Goal: Transaction & Acquisition: Purchase product/service

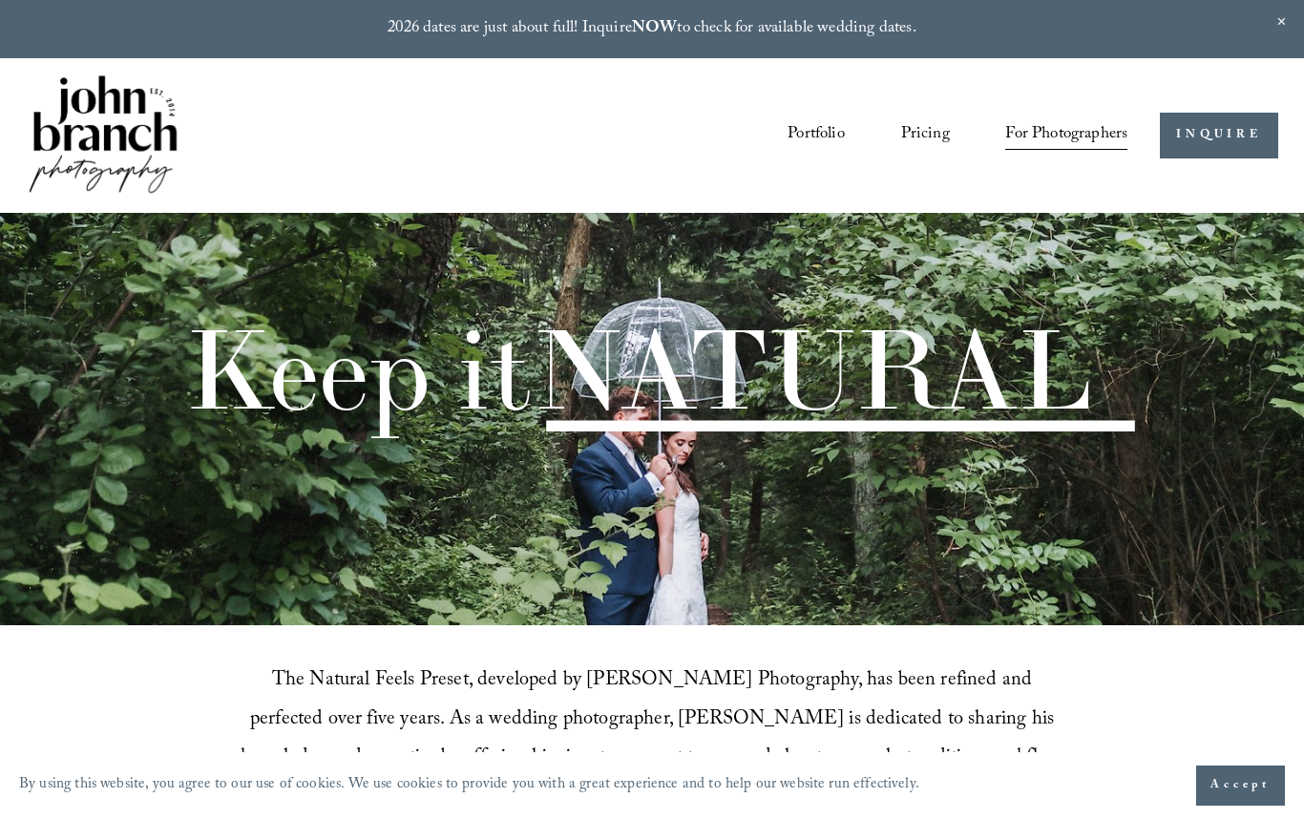
click at [1233, 784] on span "Accept" at bounding box center [1240, 785] width 60 height 19
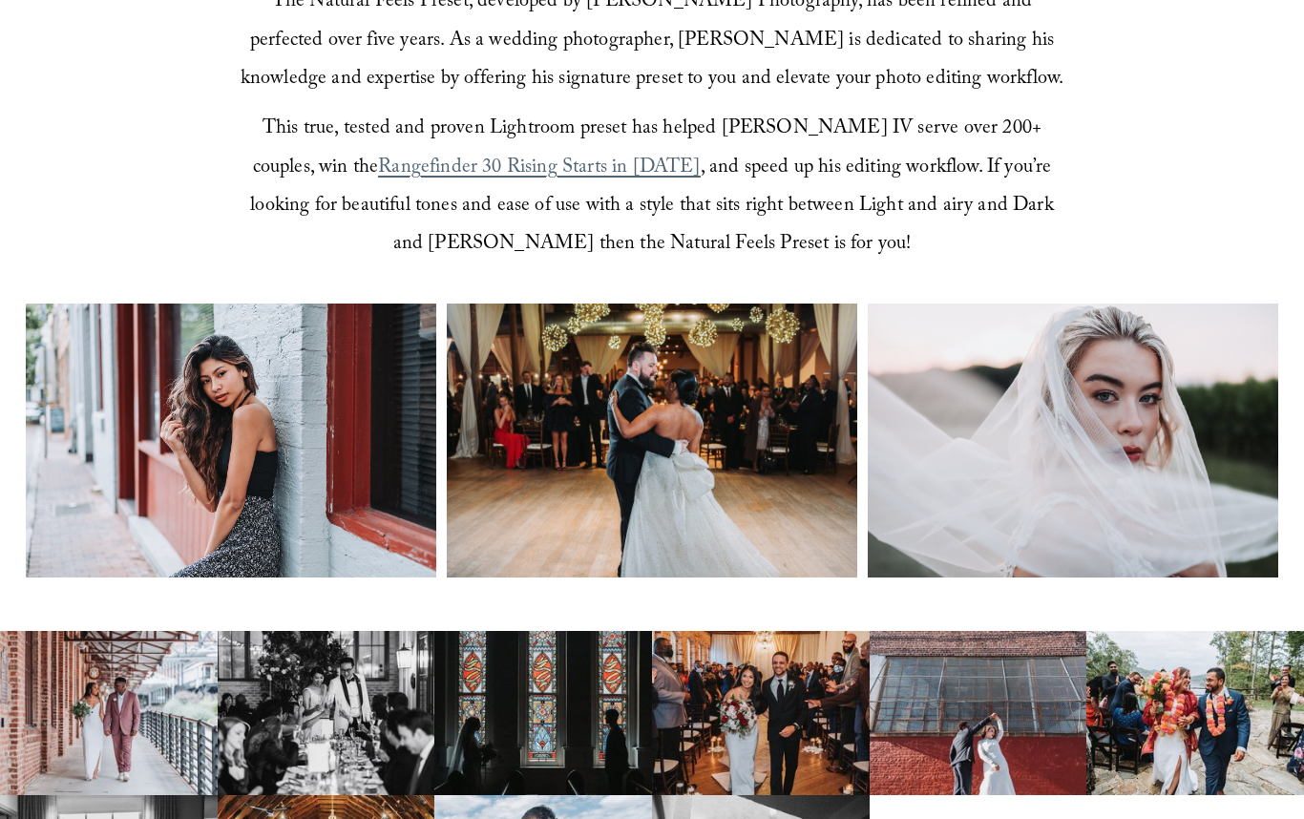
scroll to position [685, 0]
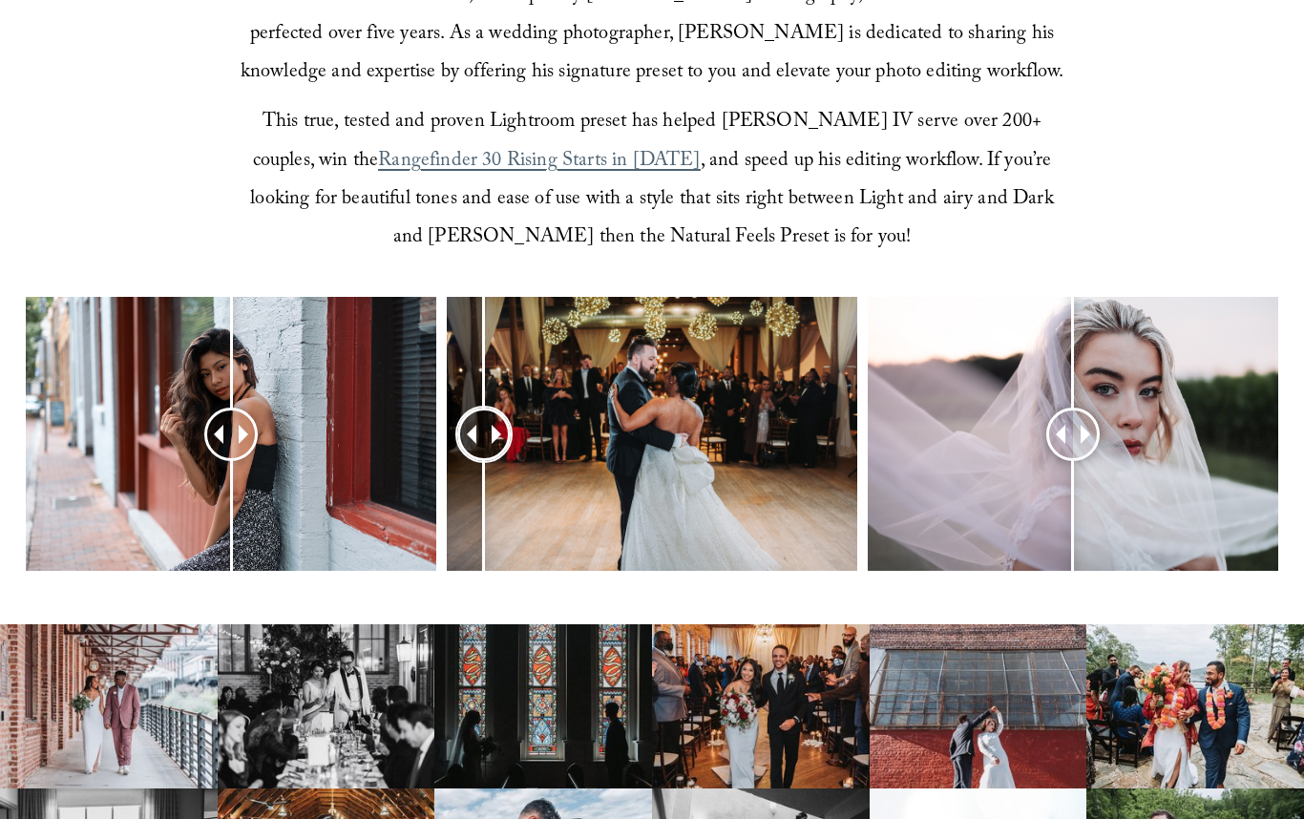
drag, startPoint x: 649, startPoint y: 434, endPoint x: 483, endPoint y: 446, distance: 166.4
click at [483, 446] on div at bounding box center [484, 434] width 52 height 52
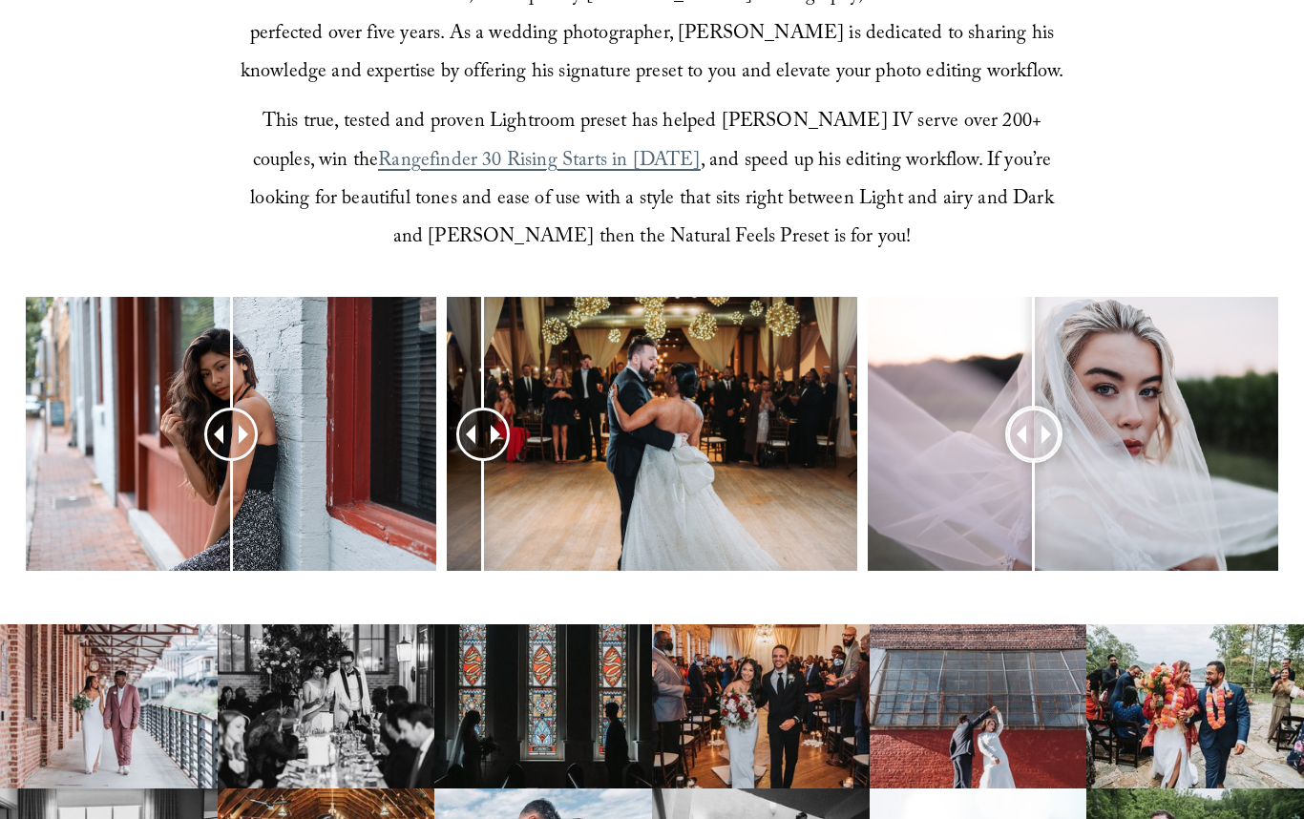
drag, startPoint x: 1084, startPoint y: 430, endPoint x: 1039, endPoint y: 466, distance: 57.1
click at [1033, 459] on div at bounding box center [1033, 433] width 51 height 51
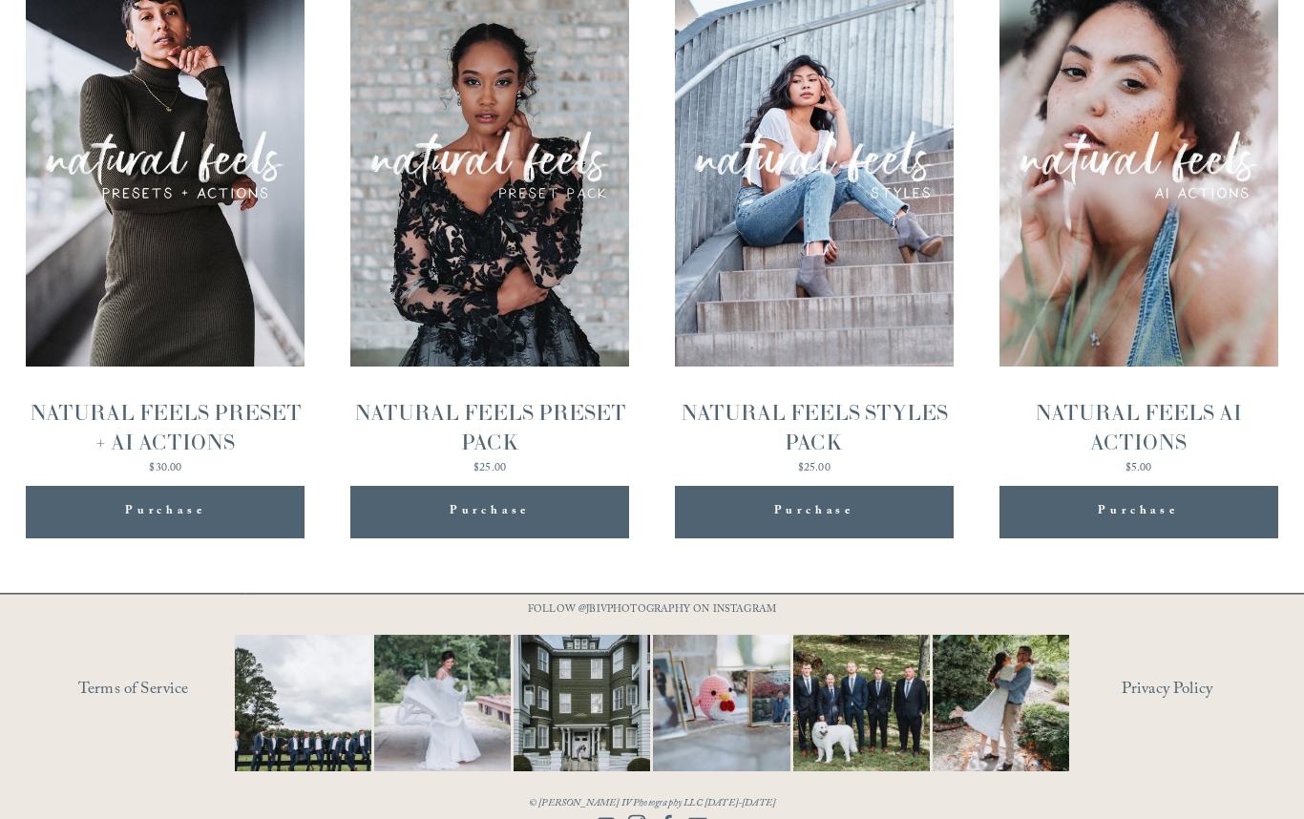
scroll to position [1979, 0]
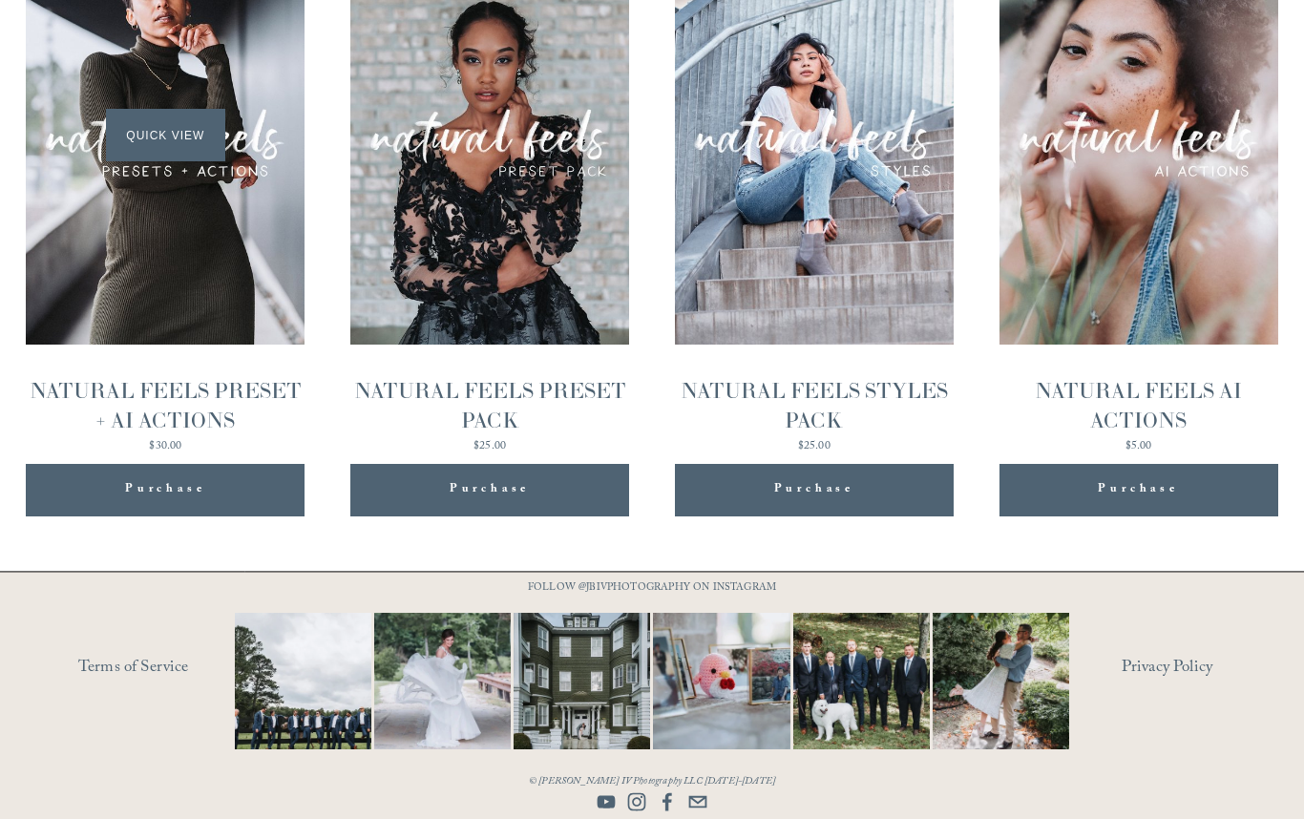
click at [171, 306] on div "Quick View" at bounding box center [165, 136] width 279 height 418
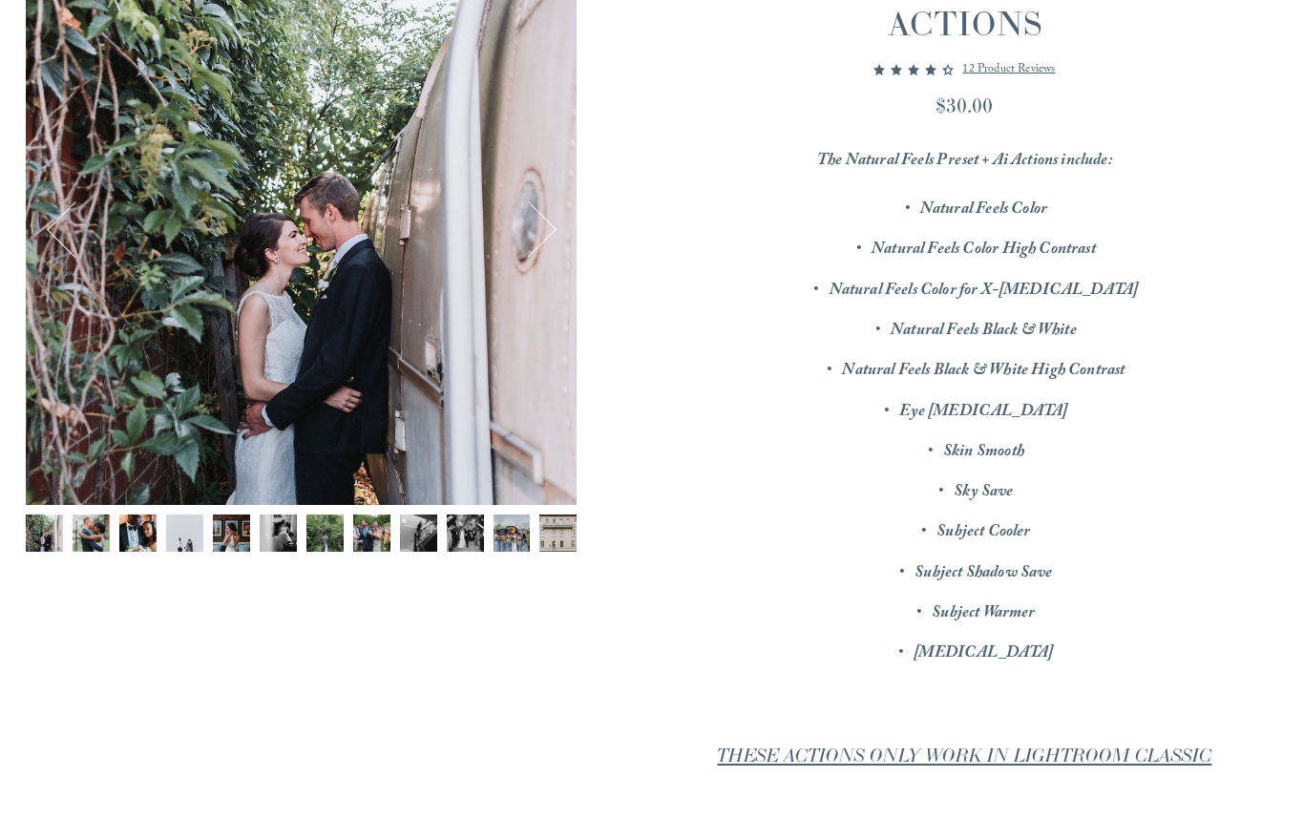
scroll to position [353, 0]
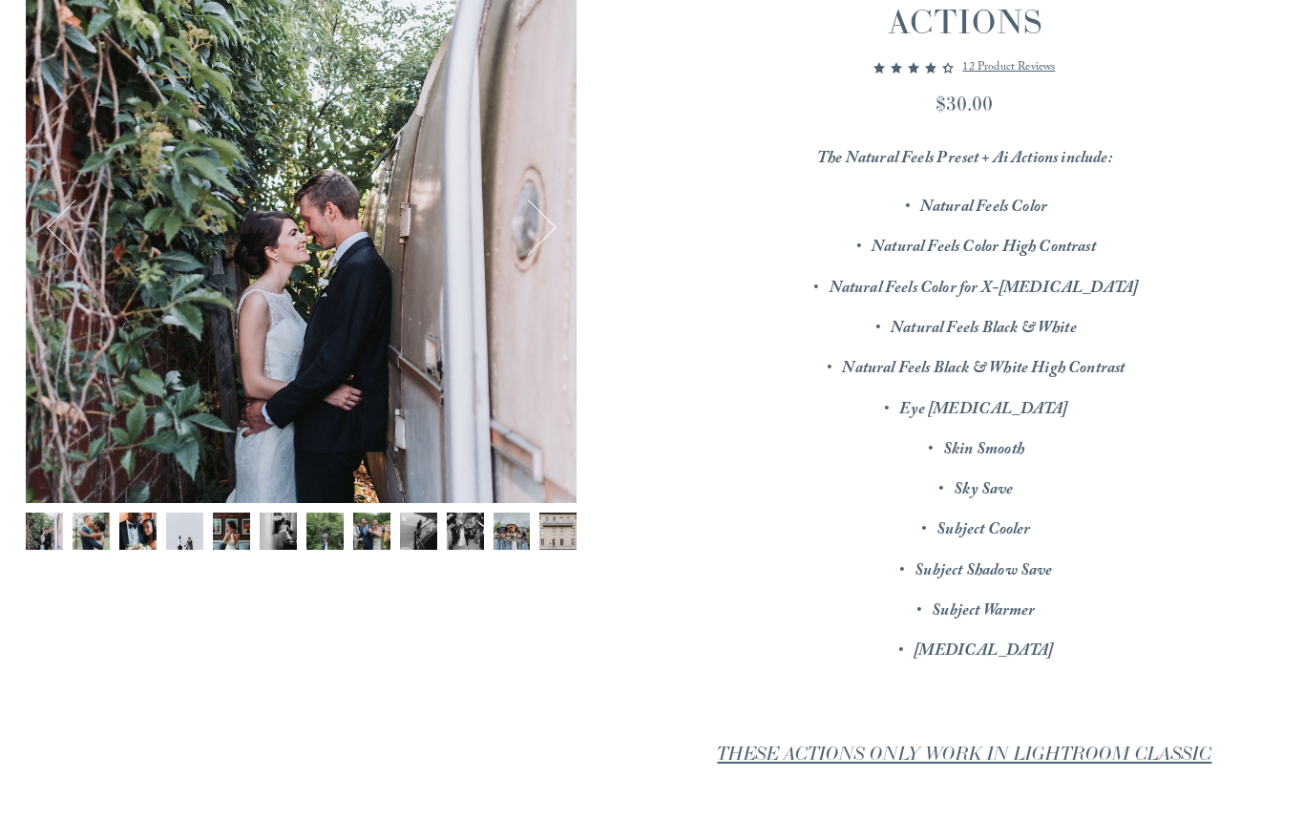
click at [318, 532] on img "Image 7 of 12" at bounding box center [324, 530] width 37 height 37
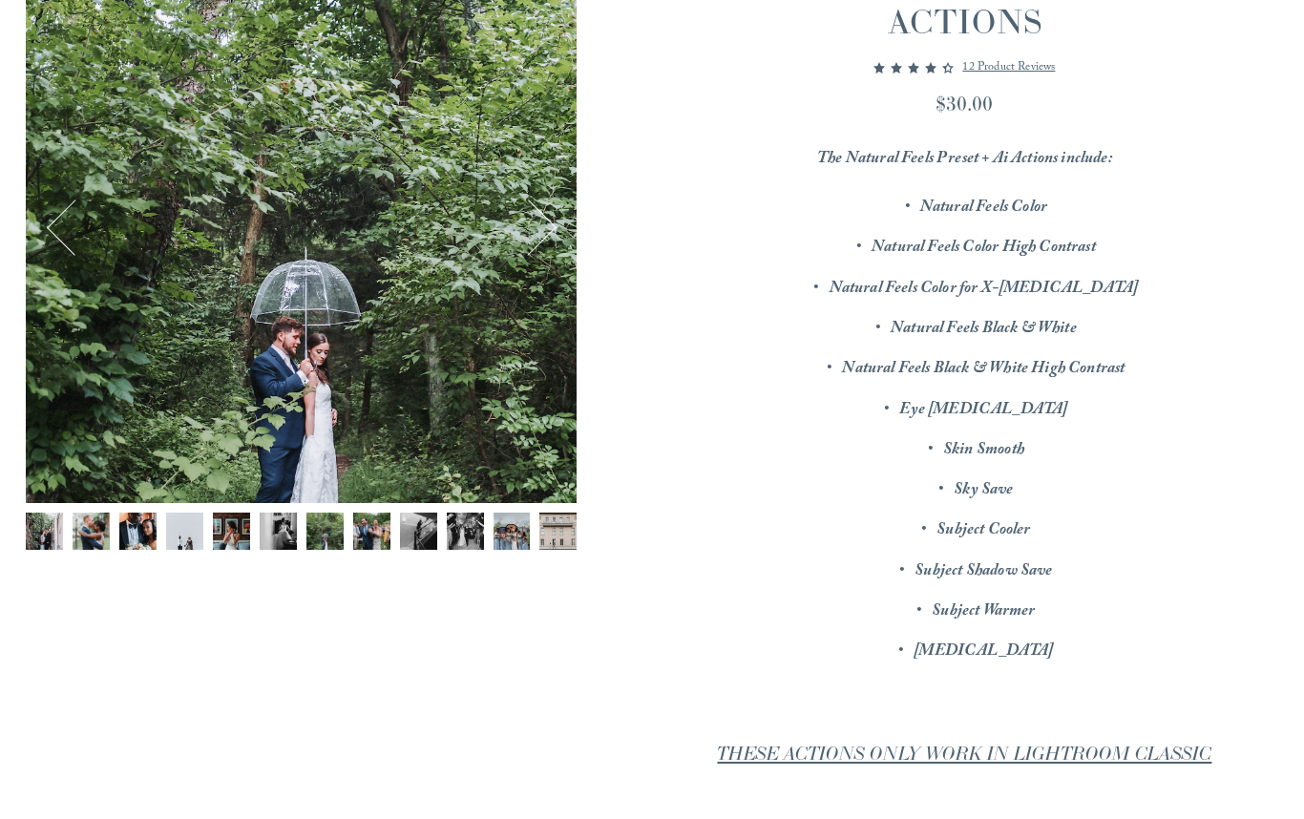
click at [357, 534] on img "Image 8 of 12" at bounding box center [371, 530] width 37 height 37
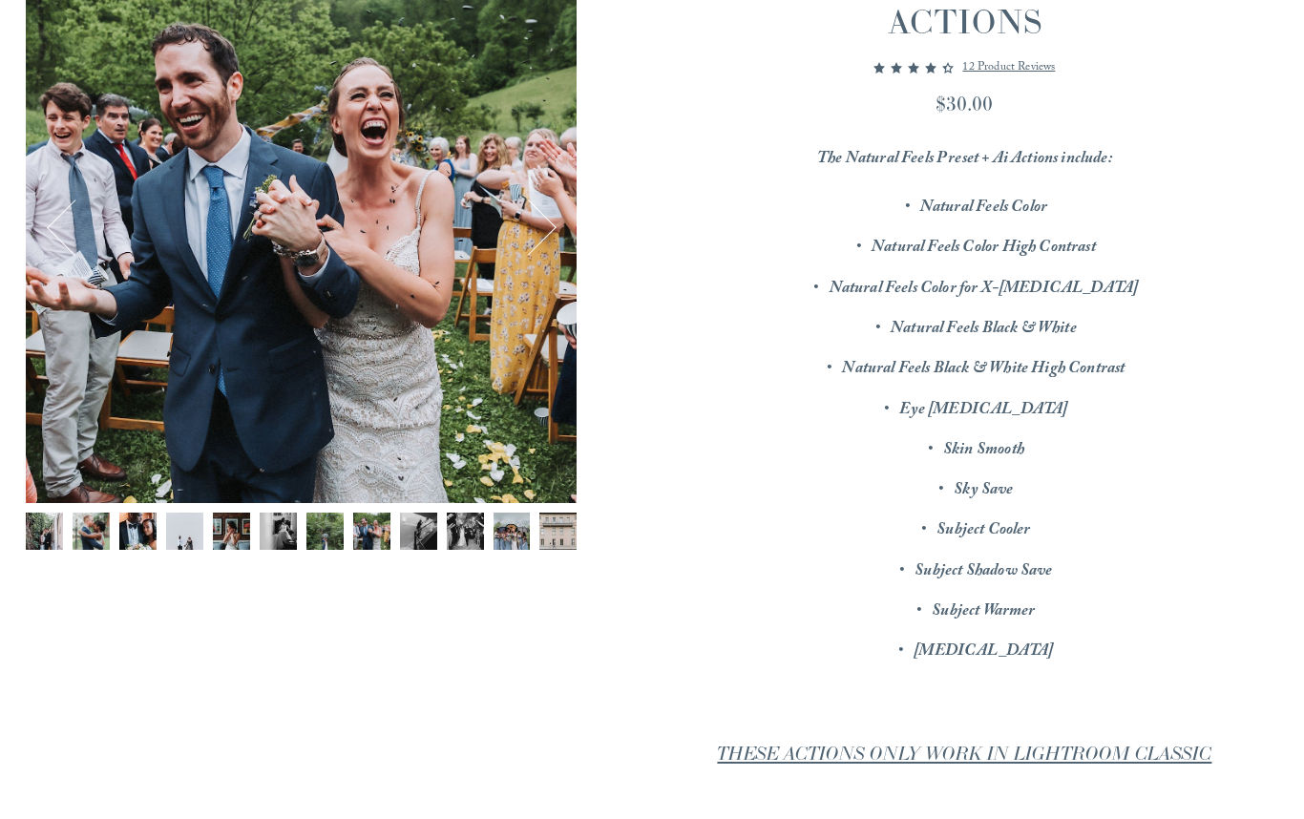
click at [408, 537] on img "Image 9 of 12" at bounding box center [418, 530] width 37 height 37
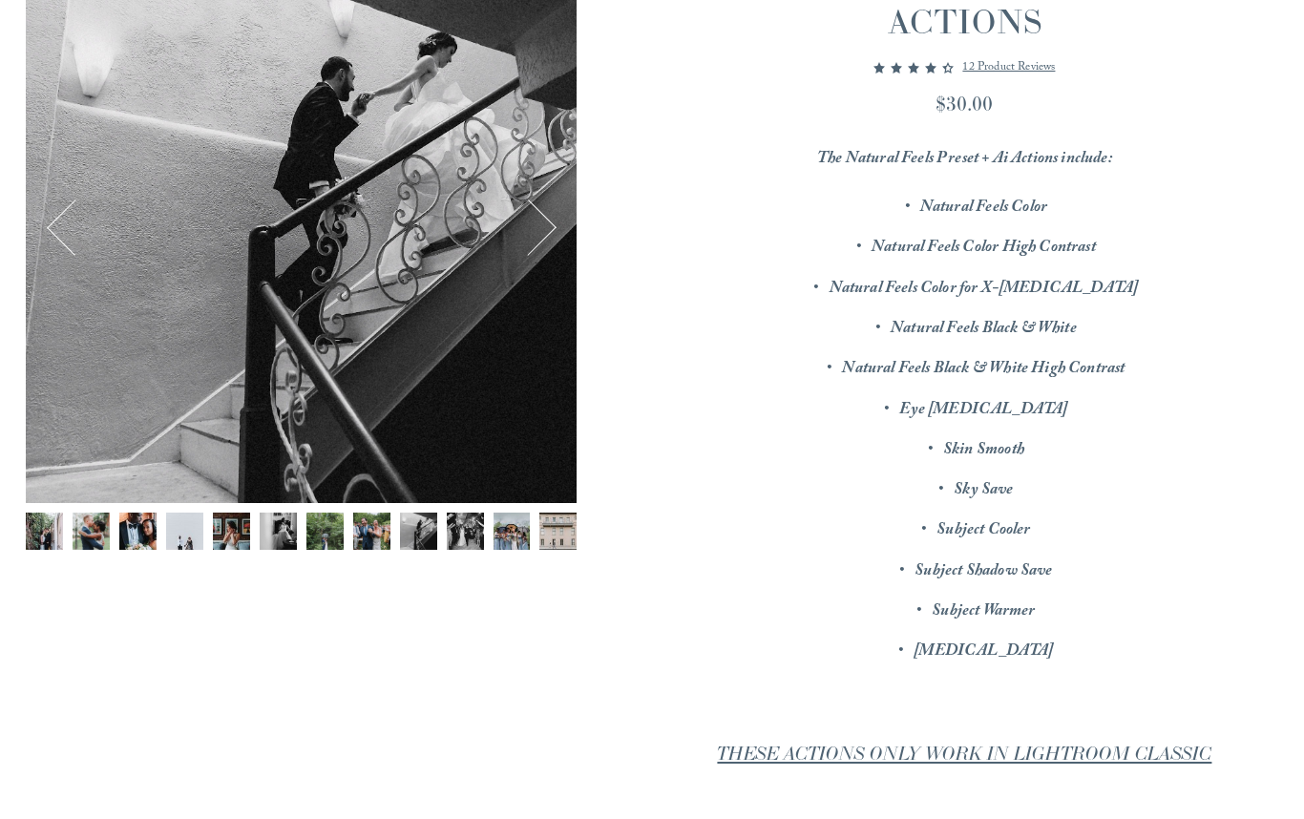
click at [455, 536] on img "Image 10 of 12" at bounding box center [465, 530] width 37 height 37
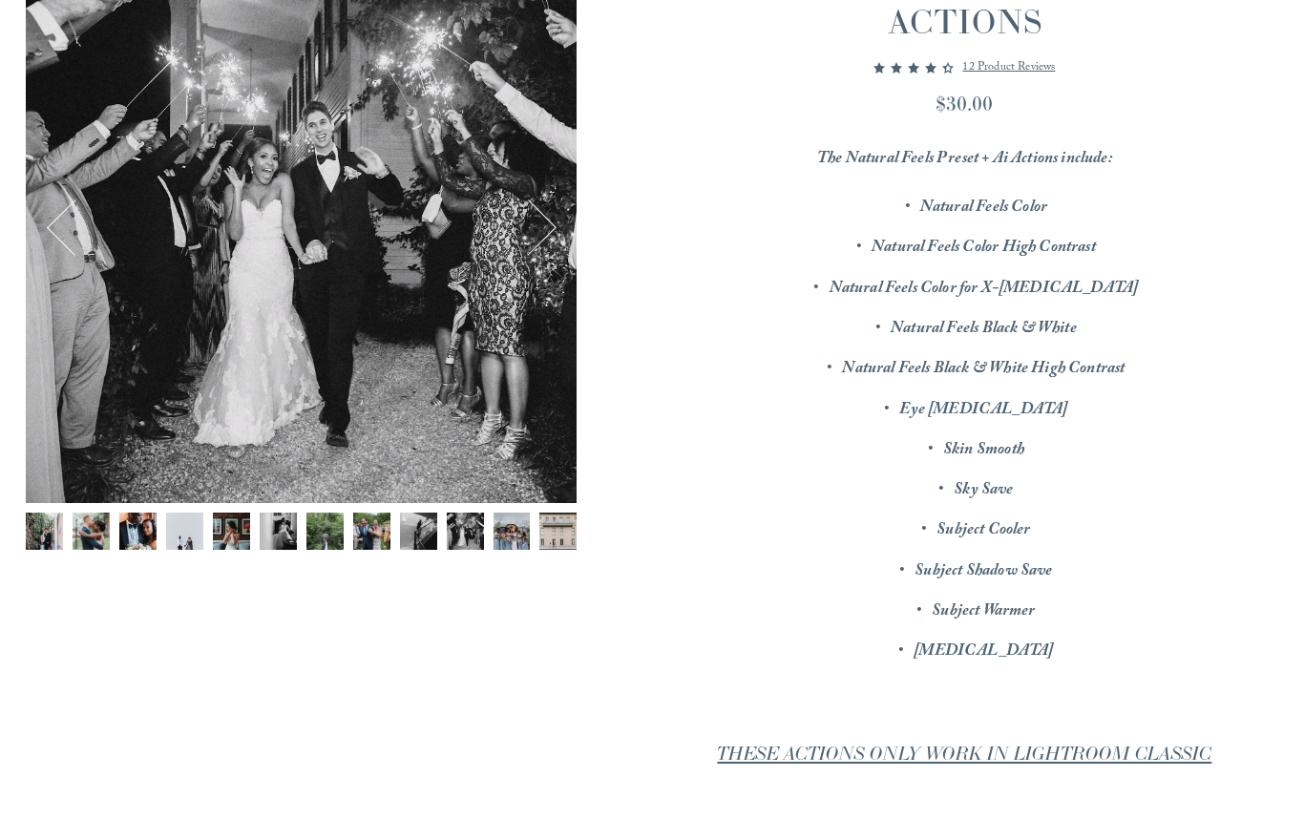
scroll to position [354, 0]
click at [502, 538] on img "Image 11 of 12" at bounding box center [511, 529] width 37 height 37
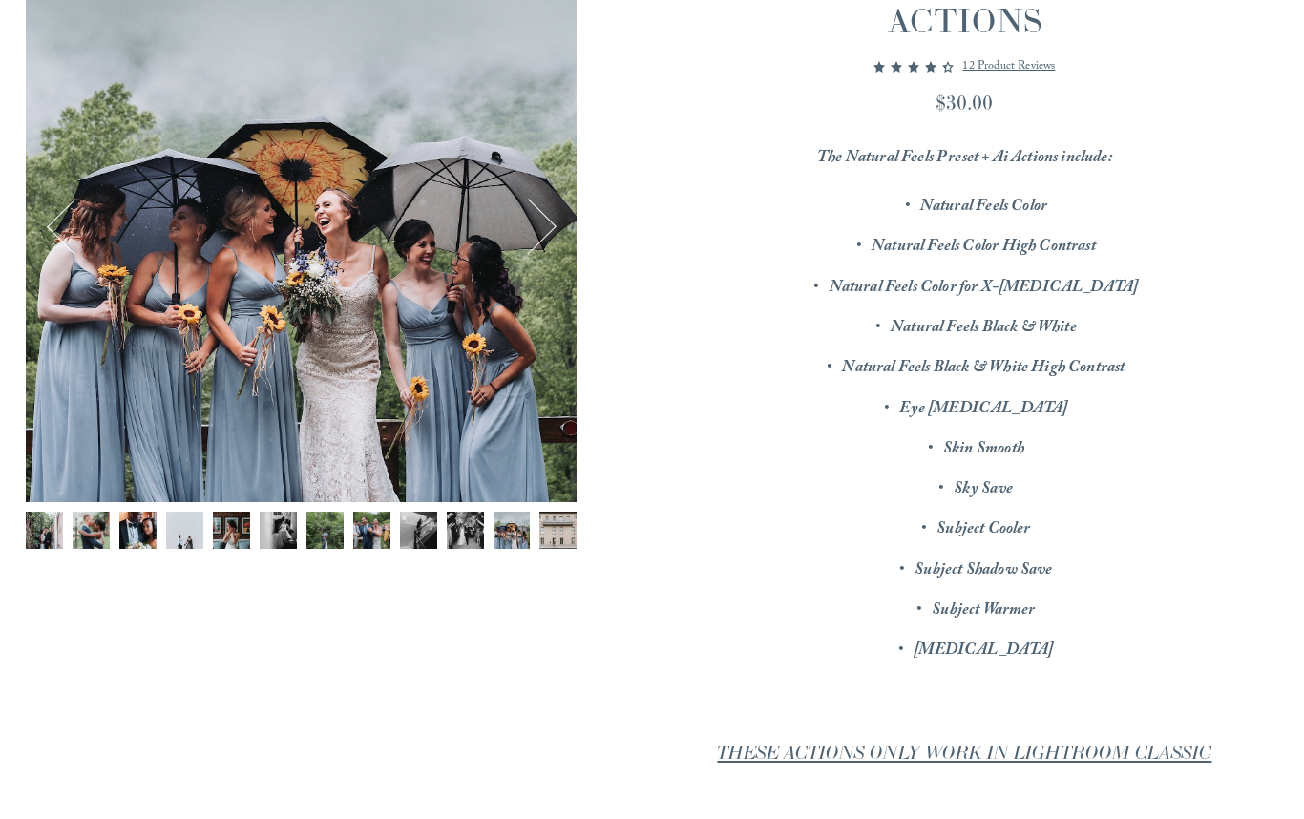
click at [345, 279] on div "Image 11 of 12" at bounding box center [301, 226] width 551 height 551
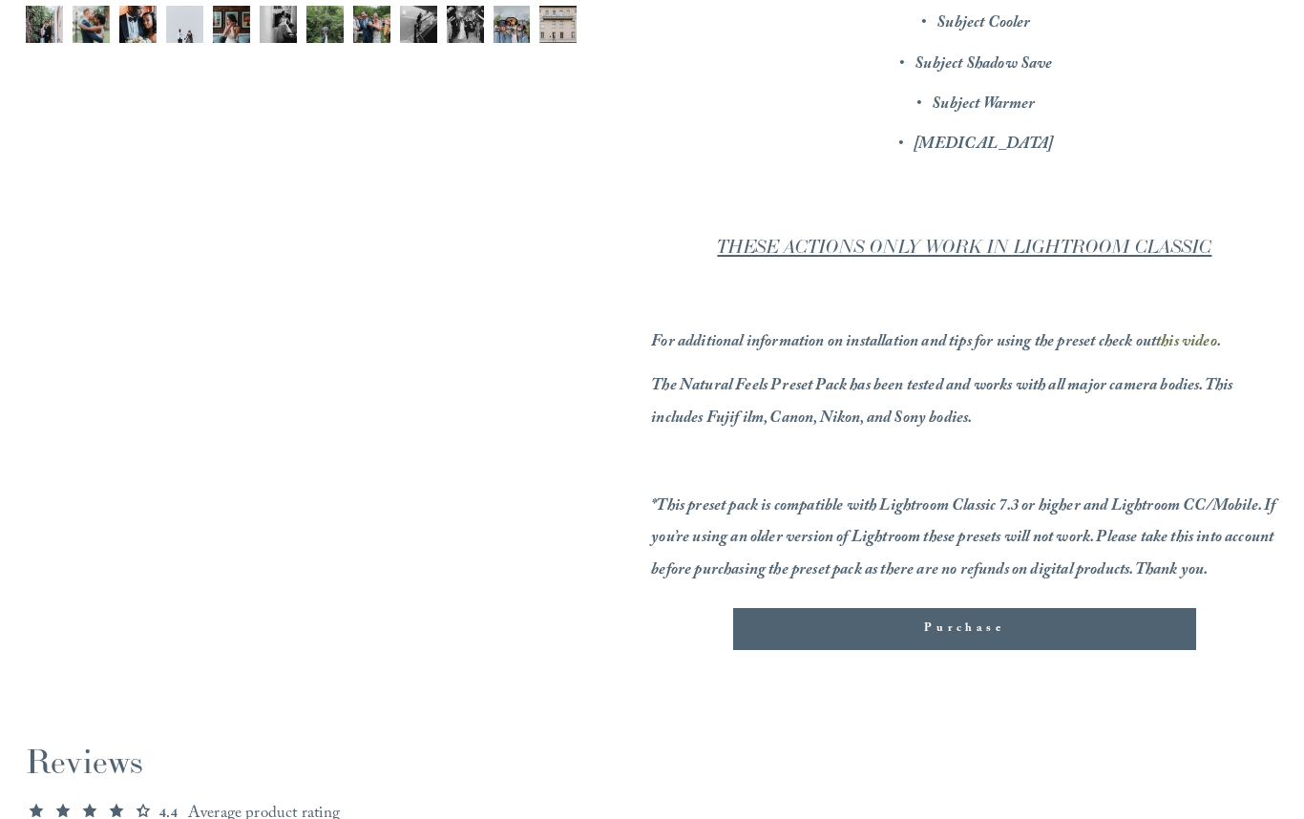
scroll to position [861, 0]
click at [952, 632] on span "Purchase" at bounding box center [964, 627] width 80 height 19
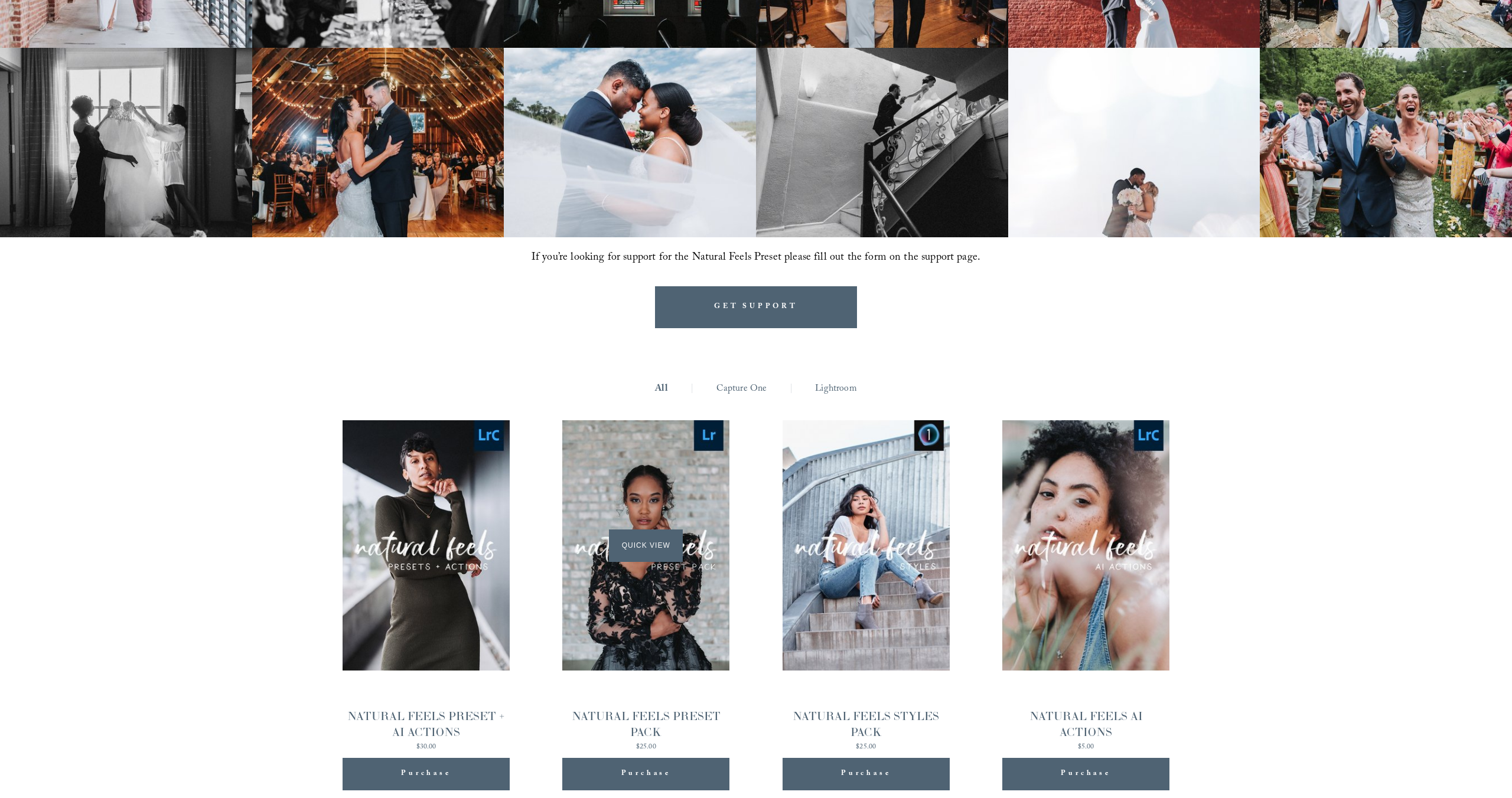
scroll to position [1088, 0]
click at [647, 529] on span "Quick View" at bounding box center [646, 545] width 74 height 32
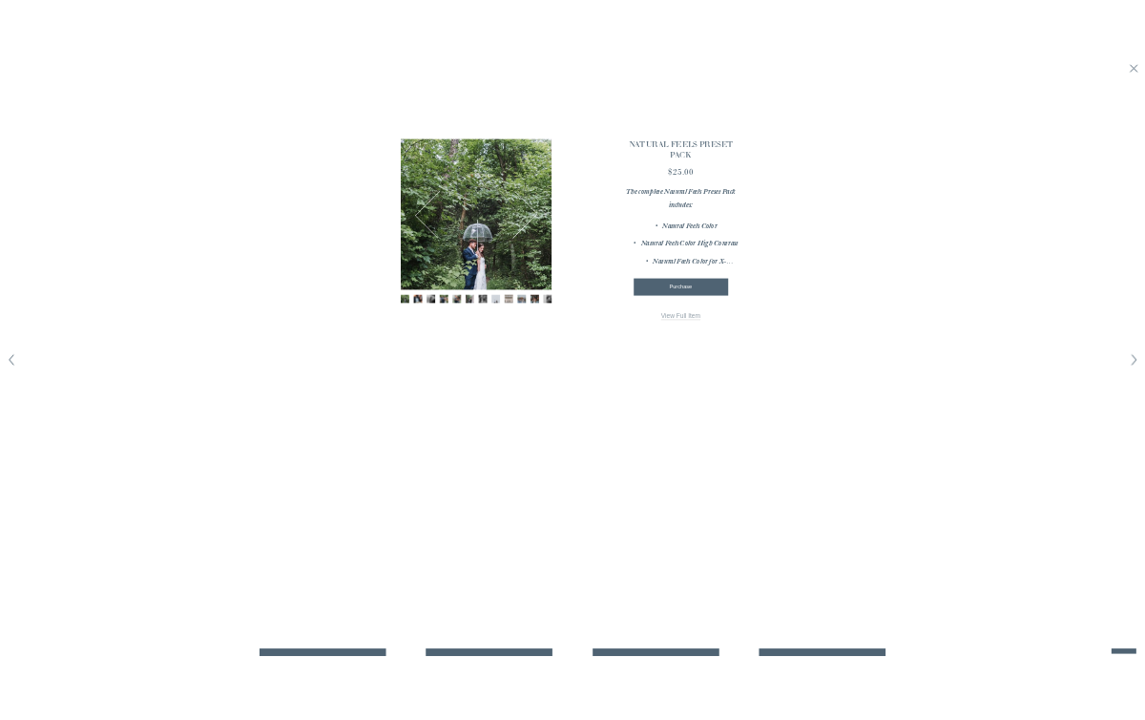
scroll to position [1705, 0]
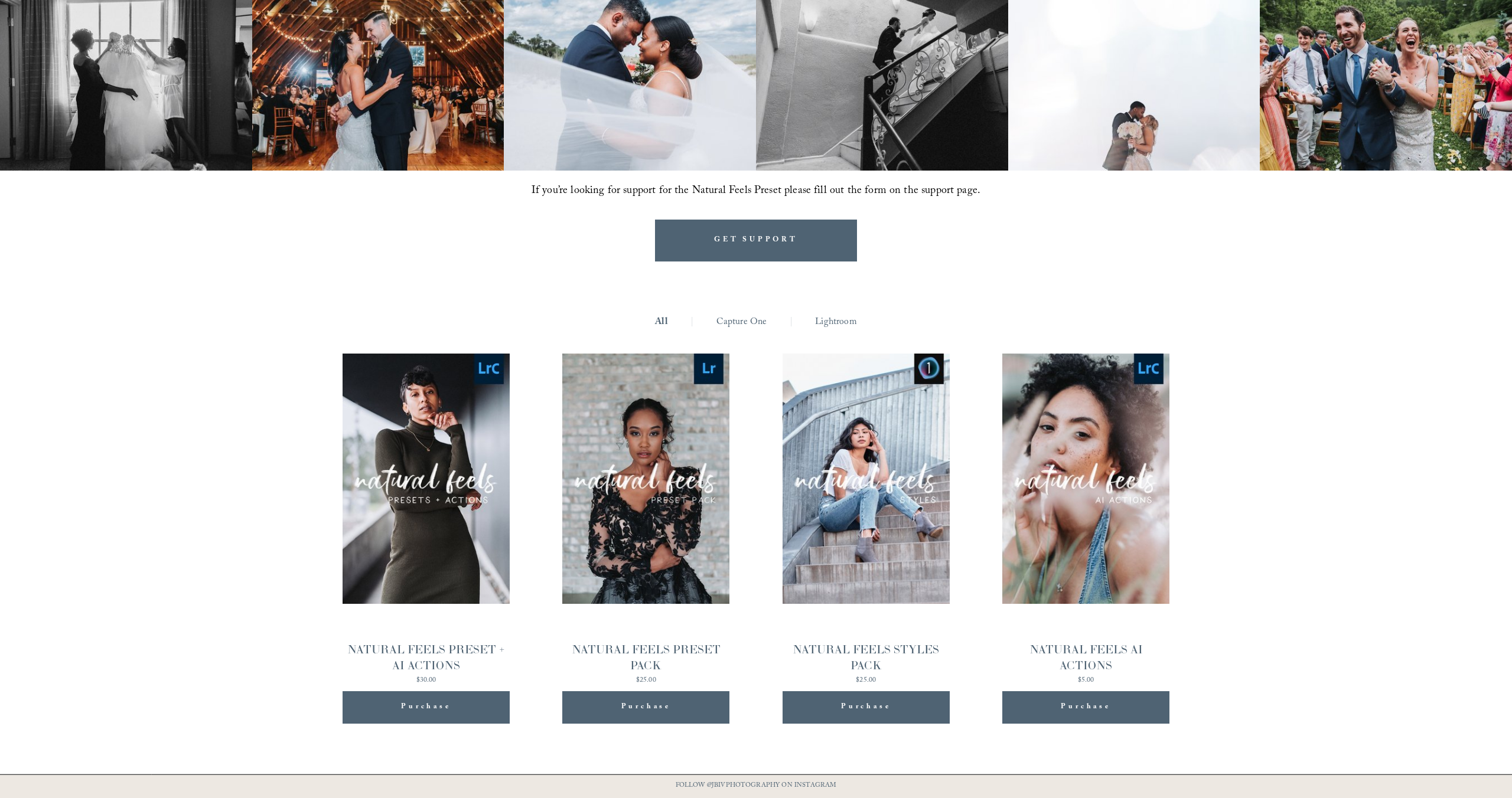
scroll to position [1270, 0]
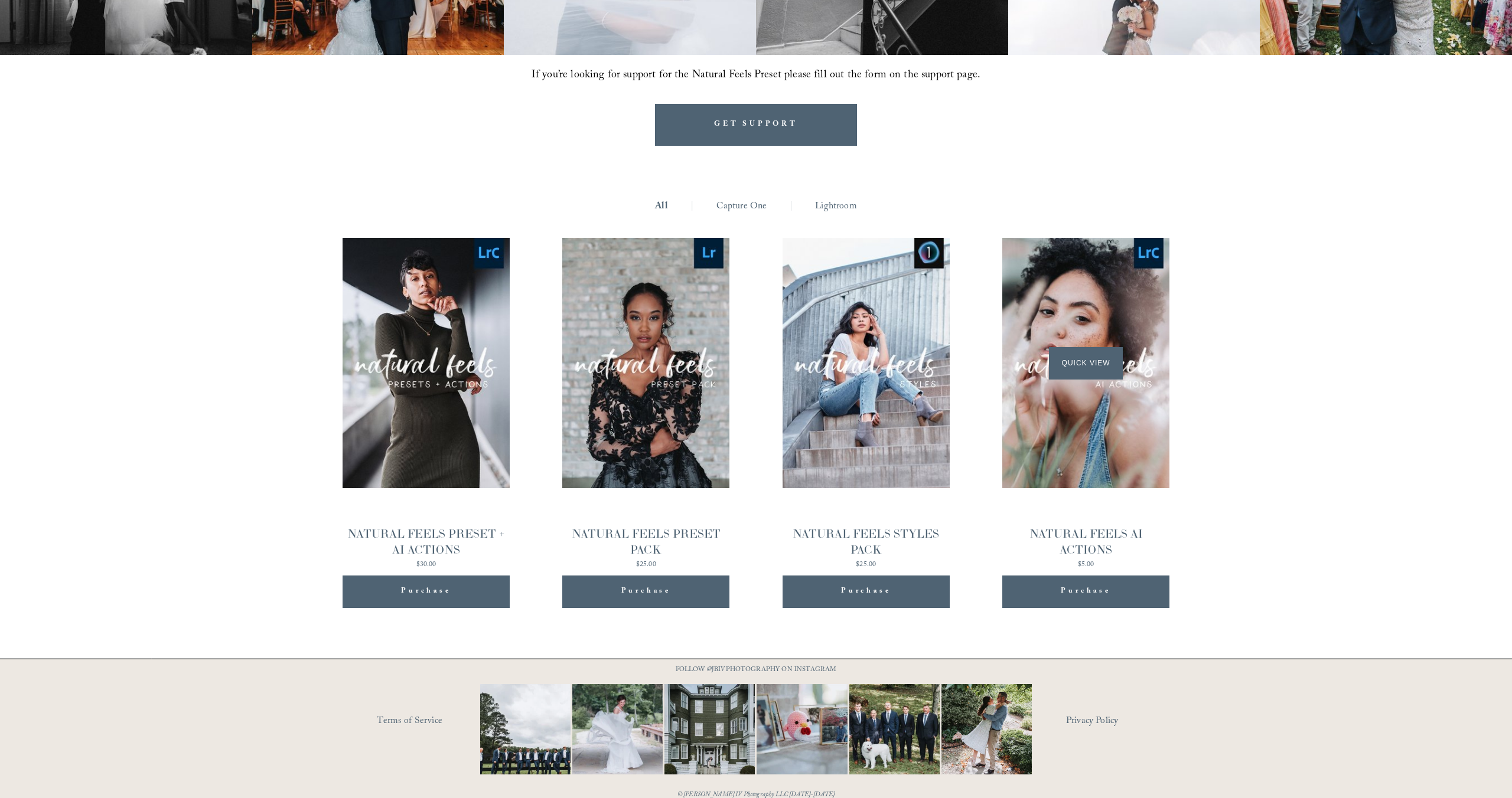
click at [1074, 455] on div "Quick View" at bounding box center [1086, 363] width 167 height 251
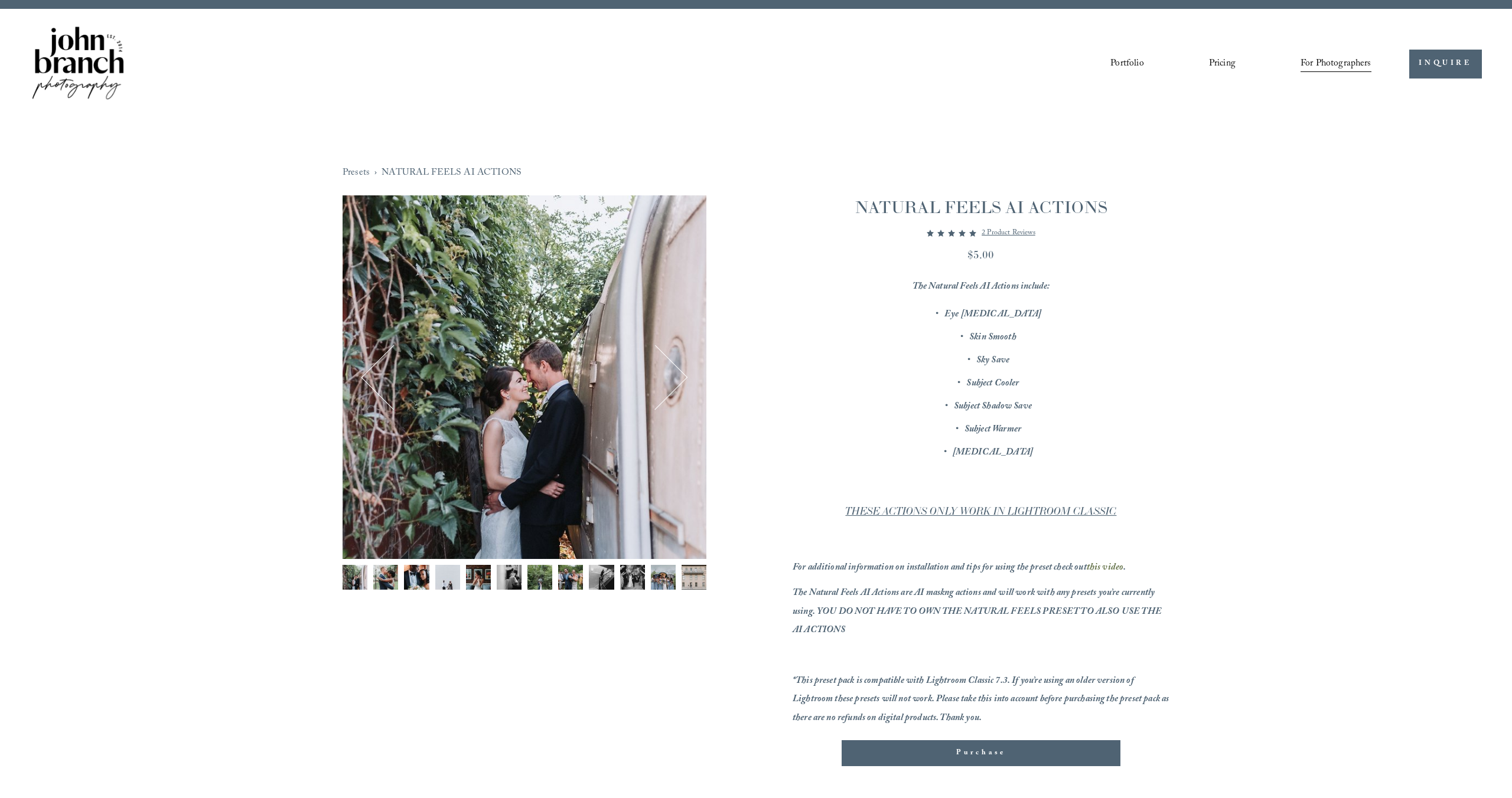
scroll to position [38, 0]
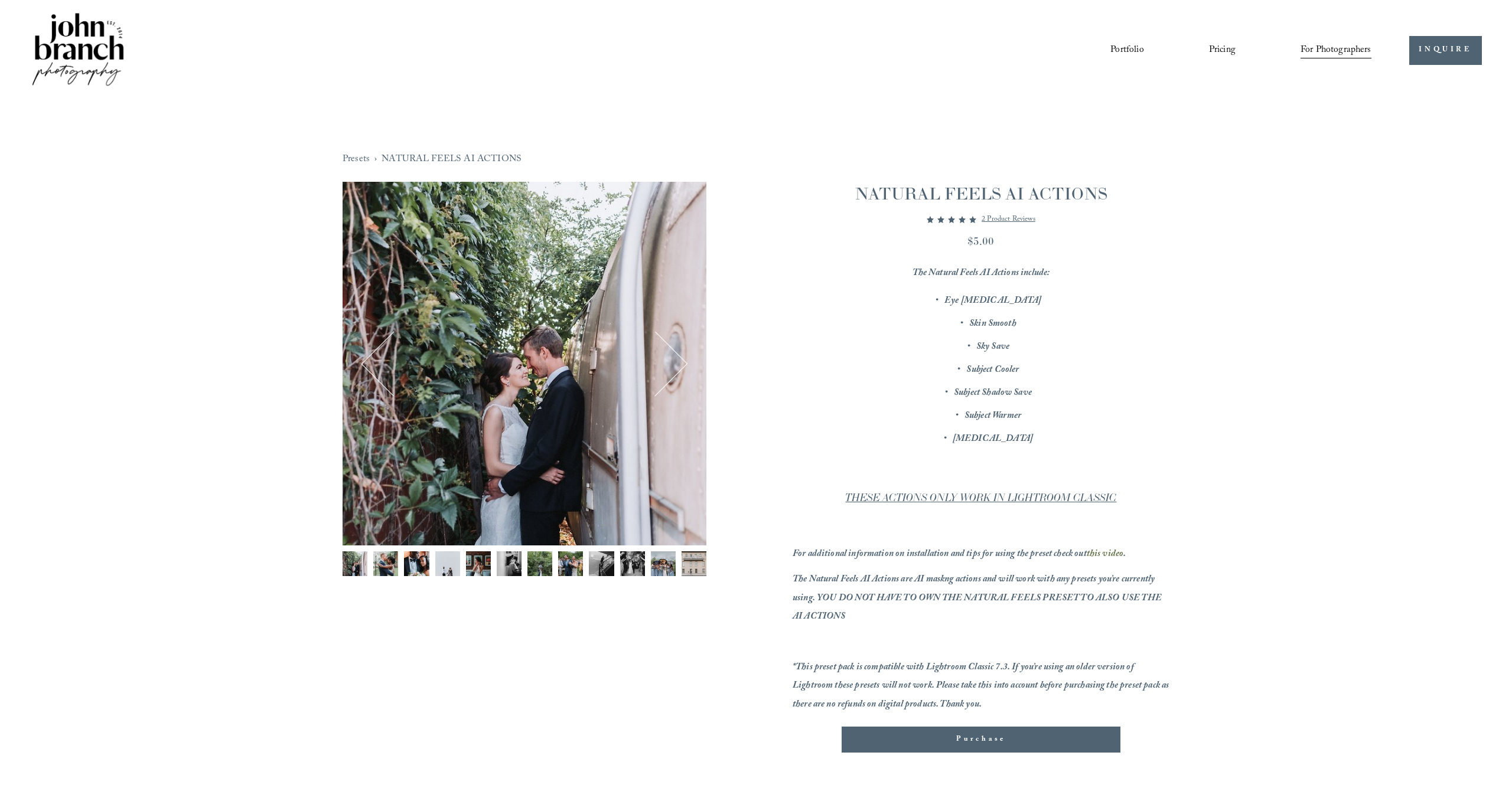
click at [360, 160] on link "Presets" at bounding box center [356, 160] width 27 height 19
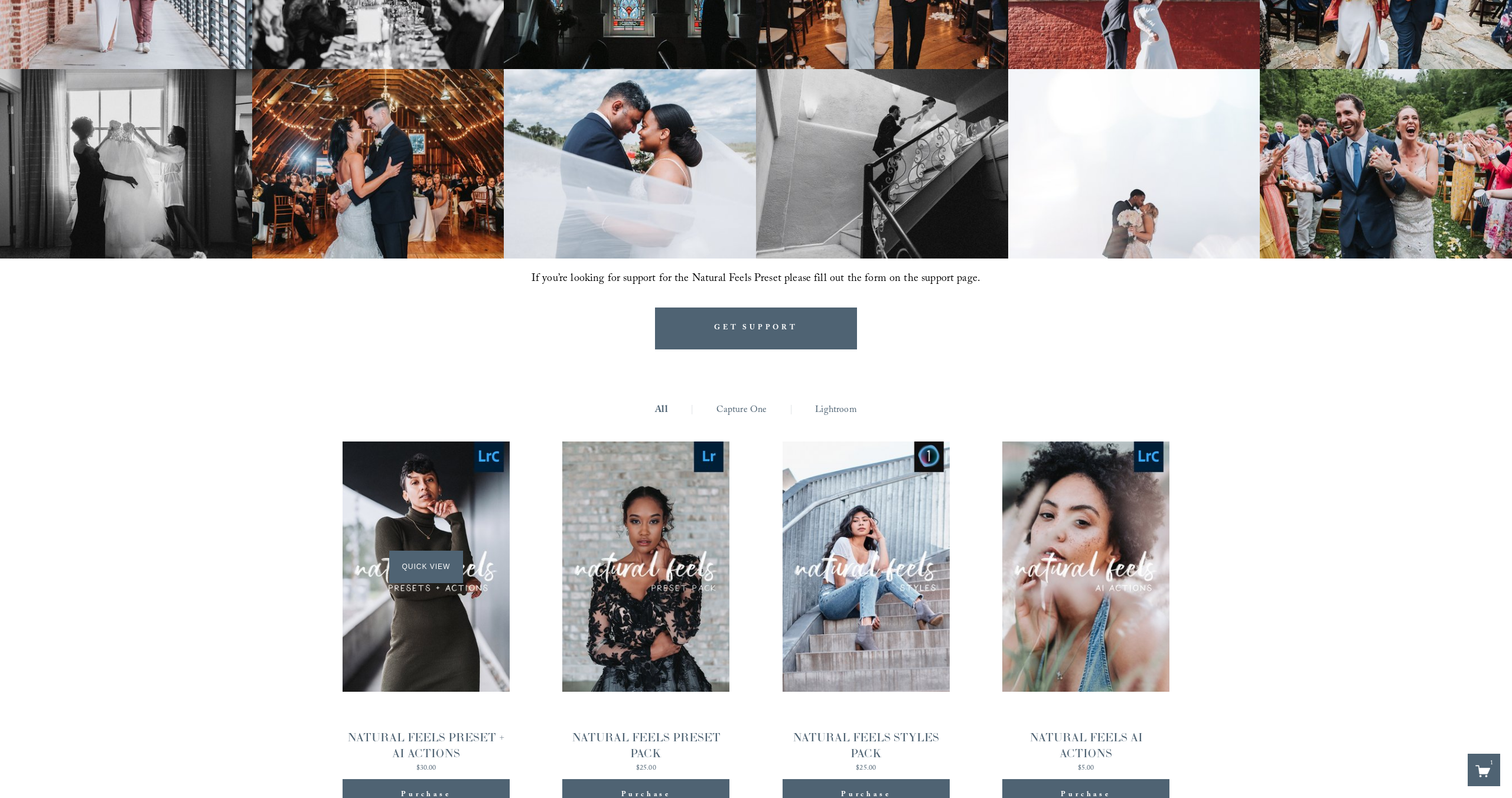
scroll to position [1073, 0]
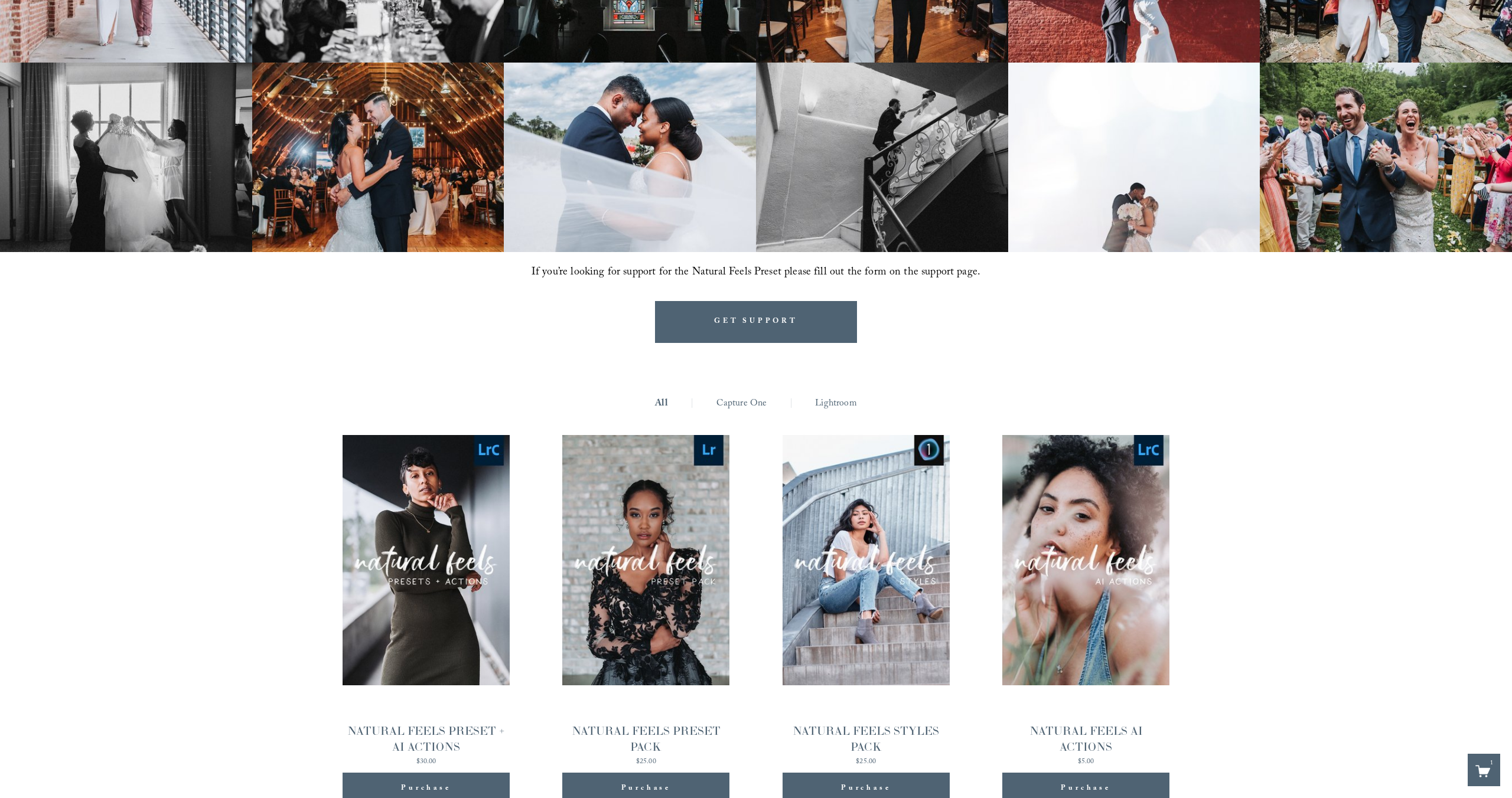
click at [424, 781] on span "Purchase" at bounding box center [426, 789] width 50 height 15
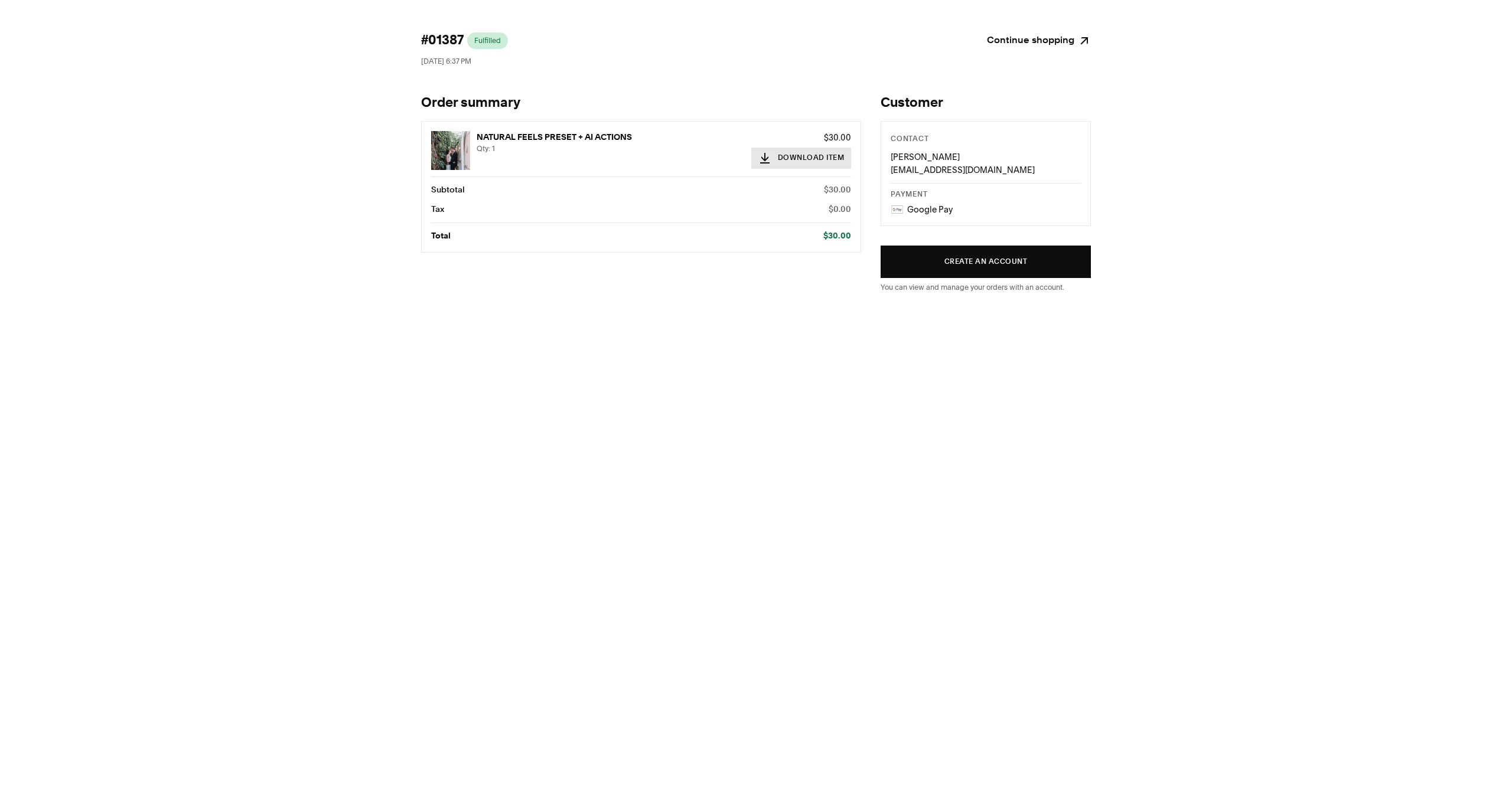
click at [803, 161] on button "Download Item" at bounding box center [801, 158] width 100 height 21
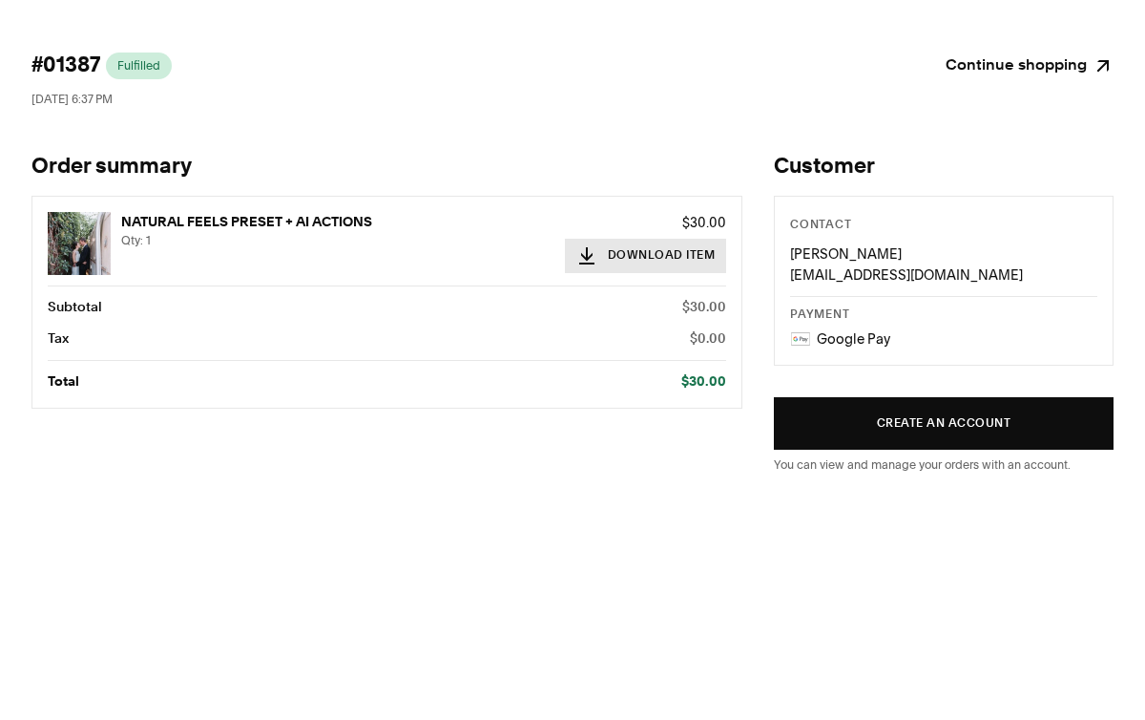
click at [629, 256] on button "Download Item" at bounding box center [646, 256] width 162 height 34
